Goal: Find specific page/section: Find specific page/section

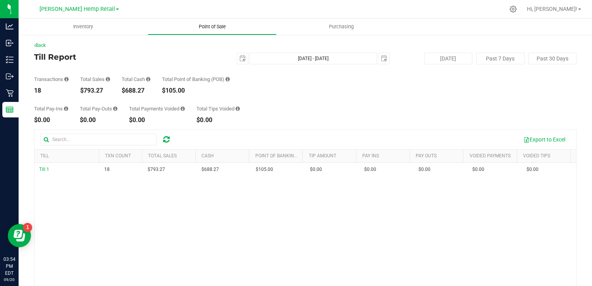
click at [217, 27] on span "Point of Sale" at bounding box center [212, 26] width 48 height 7
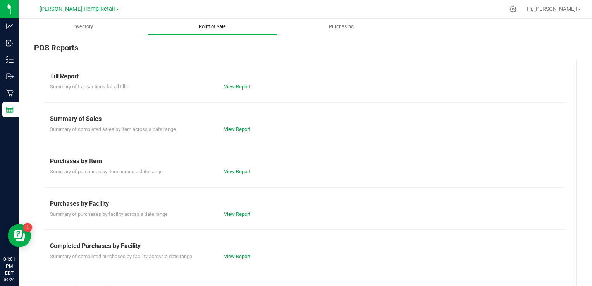
click at [211, 29] on span "Point of Sale" at bounding box center [212, 26] width 48 height 7
click at [241, 89] on link "View Report" at bounding box center [237, 87] width 26 height 6
